Goal: Task Accomplishment & Management: Manage account settings

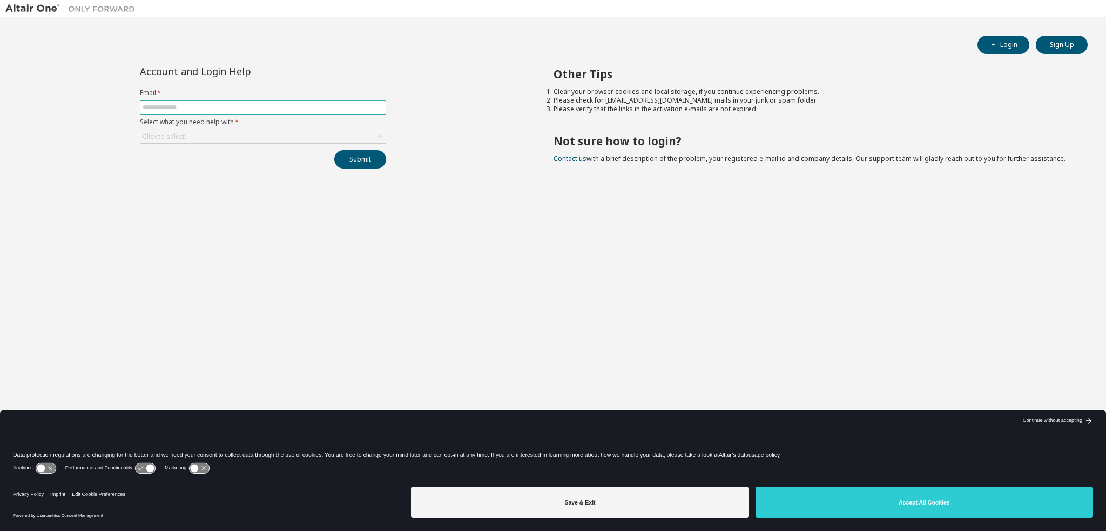
click at [200, 106] on input "text" at bounding box center [263, 107] width 241 height 9
type input "*"
type input "**********"
click at [334, 150] on button "Submit" at bounding box center [360, 159] width 52 height 18
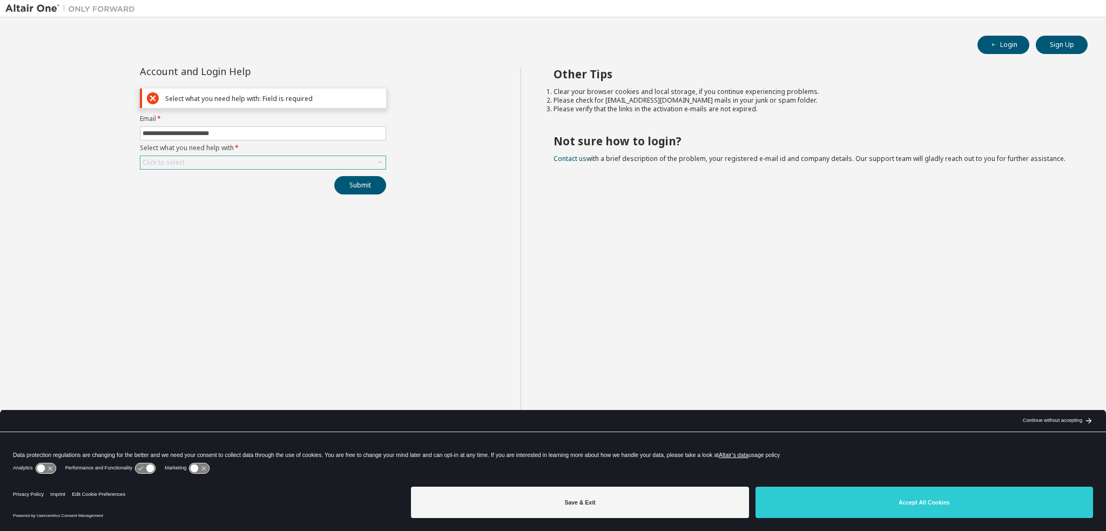
click at [266, 160] on div "Click to select" at bounding box center [262, 162] width 245 height 13
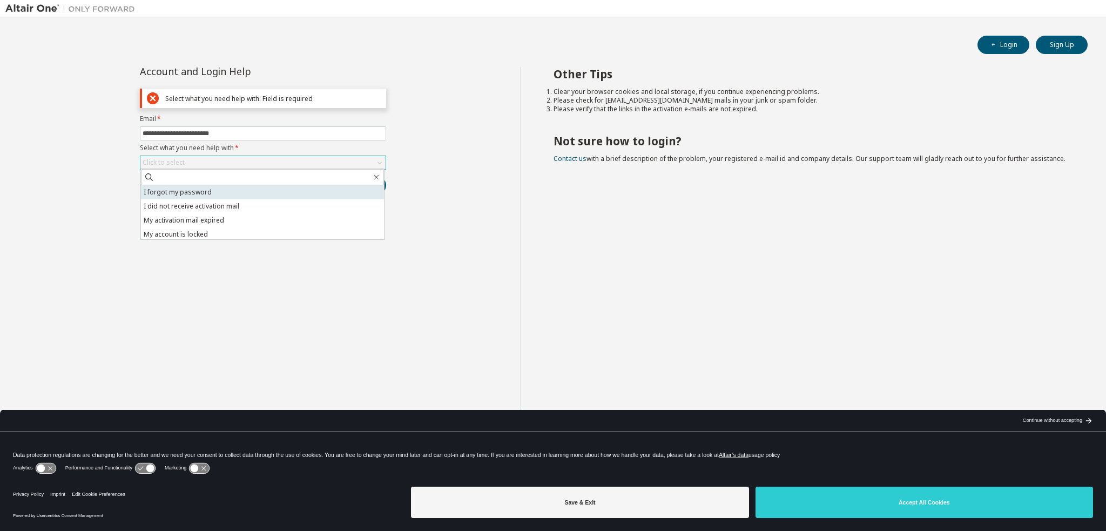
click at [210, 195] on li "I forgot my password" at bounding box center [262, 192] width 243 height 14
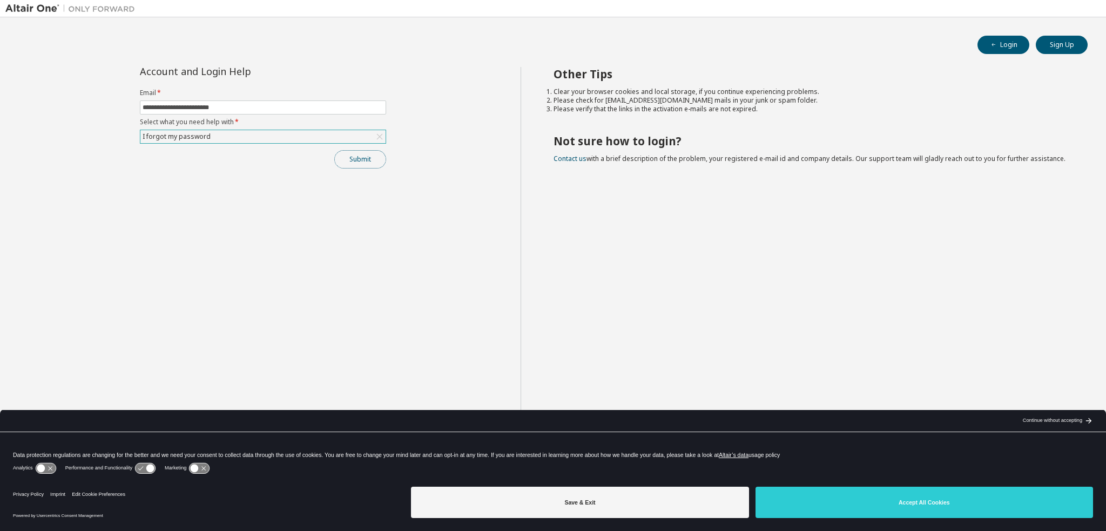
click at [354, 154] on button "Submit" at bounding box center [360, 159] width 52 height 18
click at [356, 160] on button "Submit" at bounding box center [360, 159] width 52 height 18
